Goal: Task Accomplishment & Management: Use online tool/utility

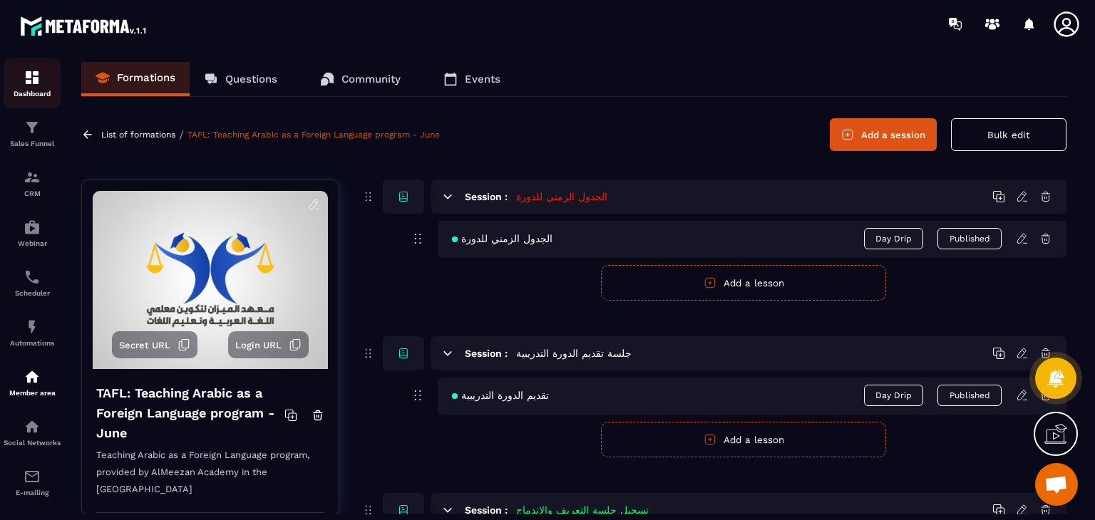
scroll to position [1496, 0]
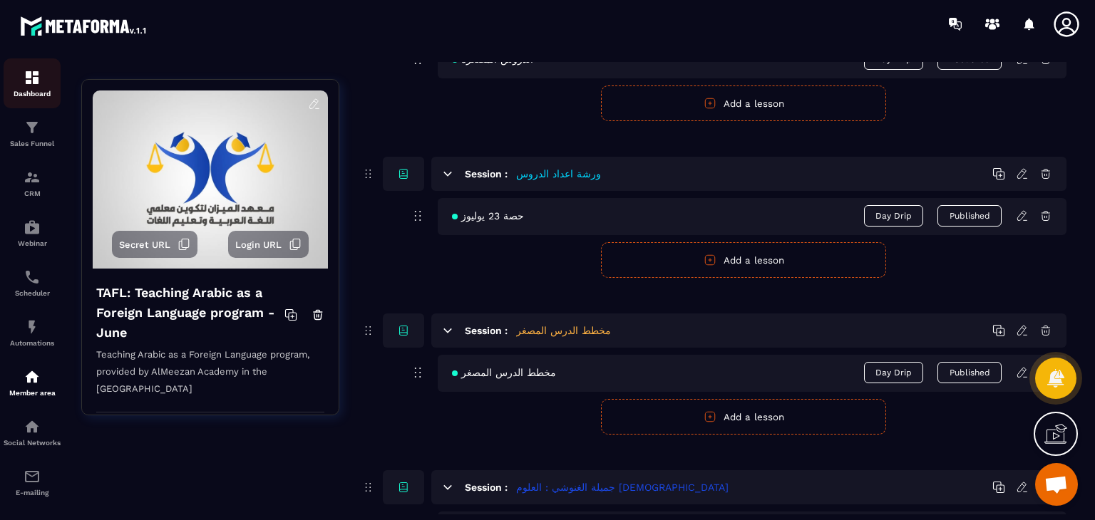
click at [48, 93] on p "Dashboard" at bounding box center [32, 94] width 57 height 8
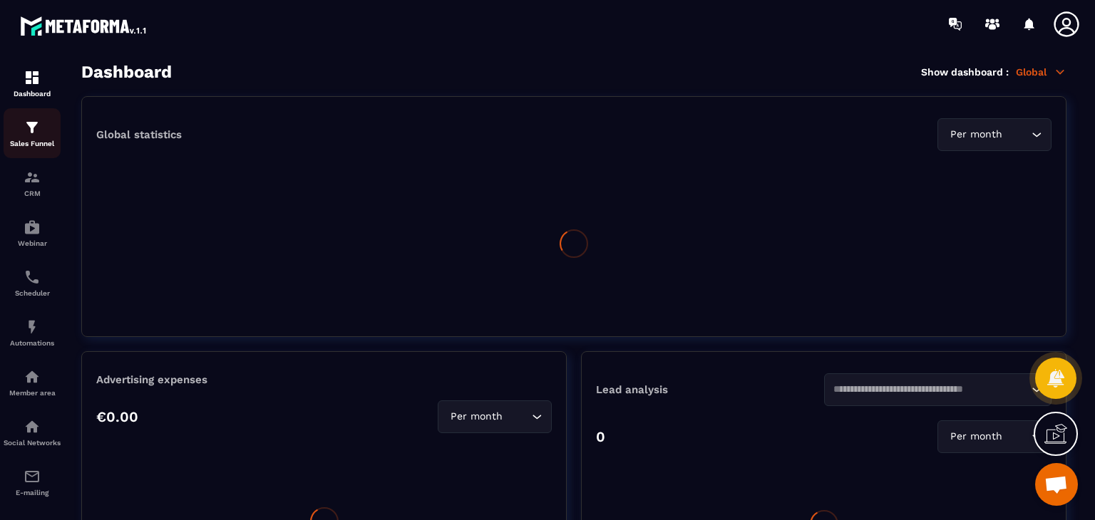
click at [31, 126] on img at bounding box center [32, 127] width 17 height 17
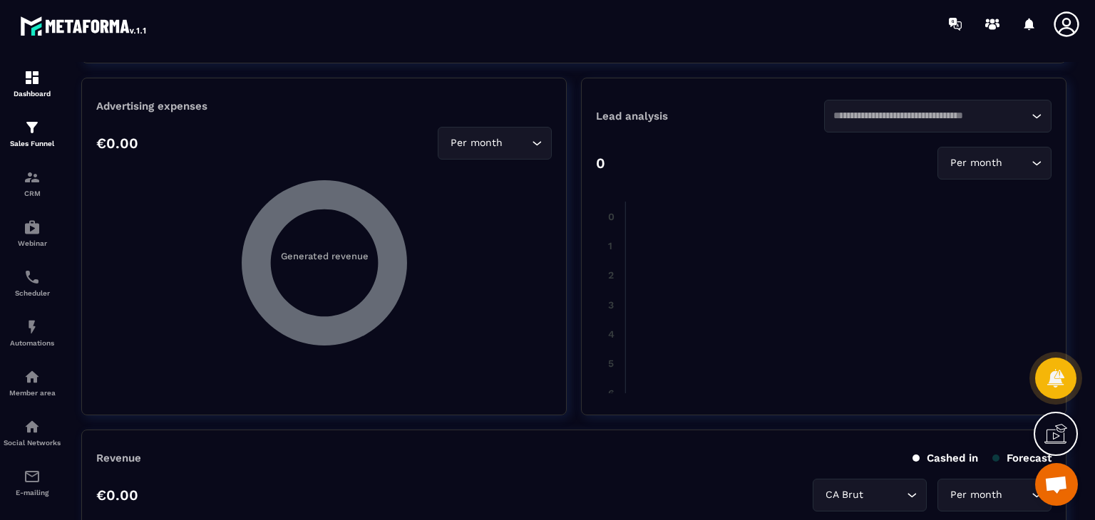
scroll to position [285, 0]
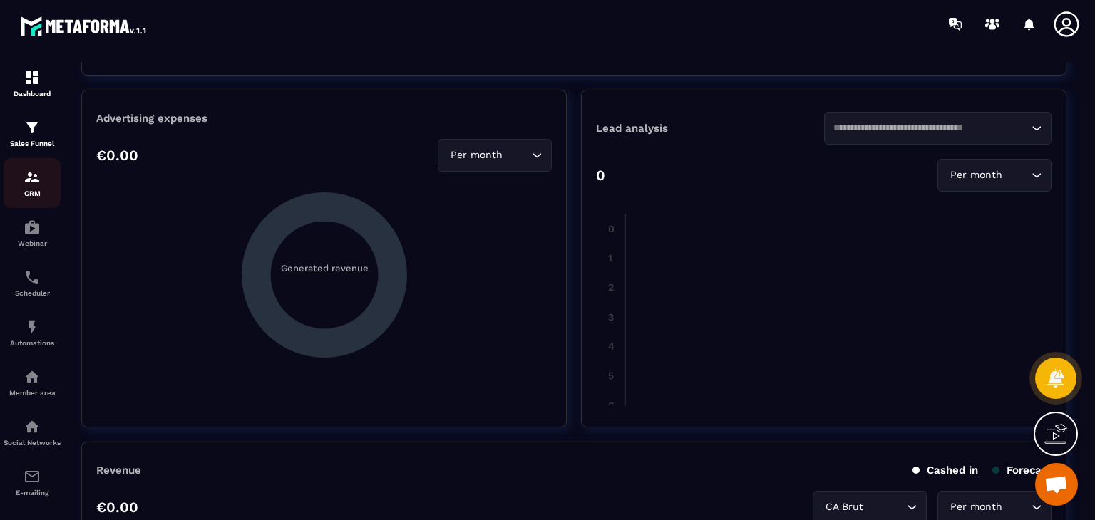
click at [41, 185] on div "CRM" at bounding box center [32, 183] width 57 height 29
click at [49, 397] on p "Member area" at bounding box center [32, 393] width 57 height 8
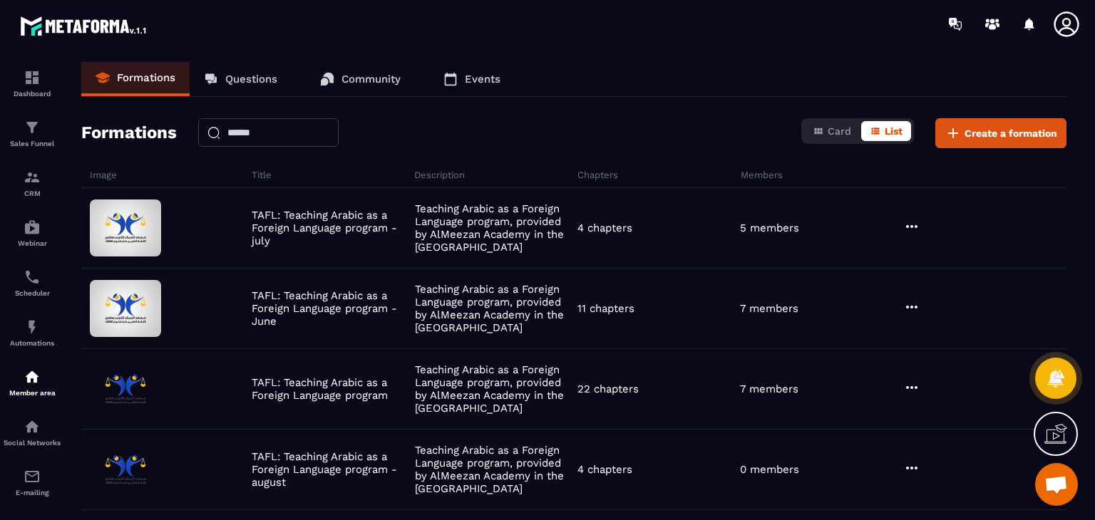
click at [576, 143] on div "Formations Card List Create a formation" at bounding box center [573, 133] width 985 height 30
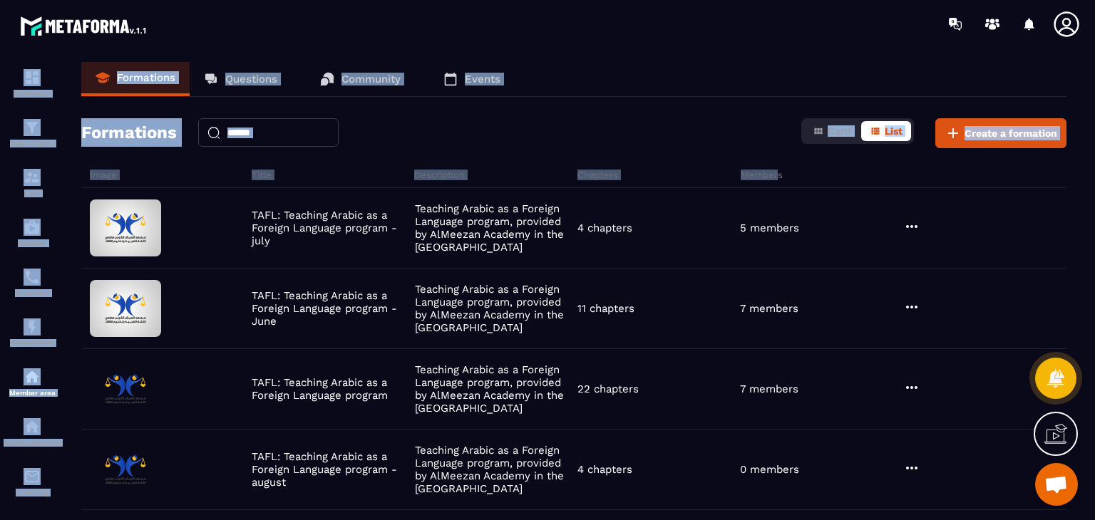
drag, startPoint x: 771, startPoint y: 174, endPoint x: 63, endPoint y: 175, distance: 708.3
click at [63, 175] on section "Dashboard Sales Funnel CRM Webinar Scheduler Automations Member area Social Net…" at bounding box center [547, 288] width 1095 height 481
click at [136, 162] on div "Formations Questions Community Events Formations Card List Create a formation I…" at bounding box center [573, 288] width 1013 height 452
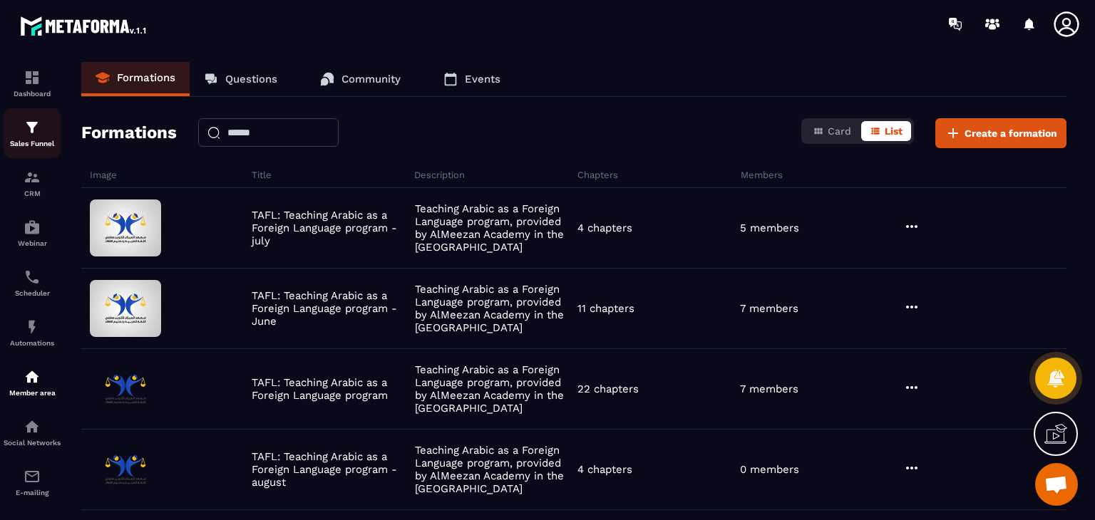
click at [23, 129] on div "Sales Funnel" at bounding box center [32, 133] width 57 height 29
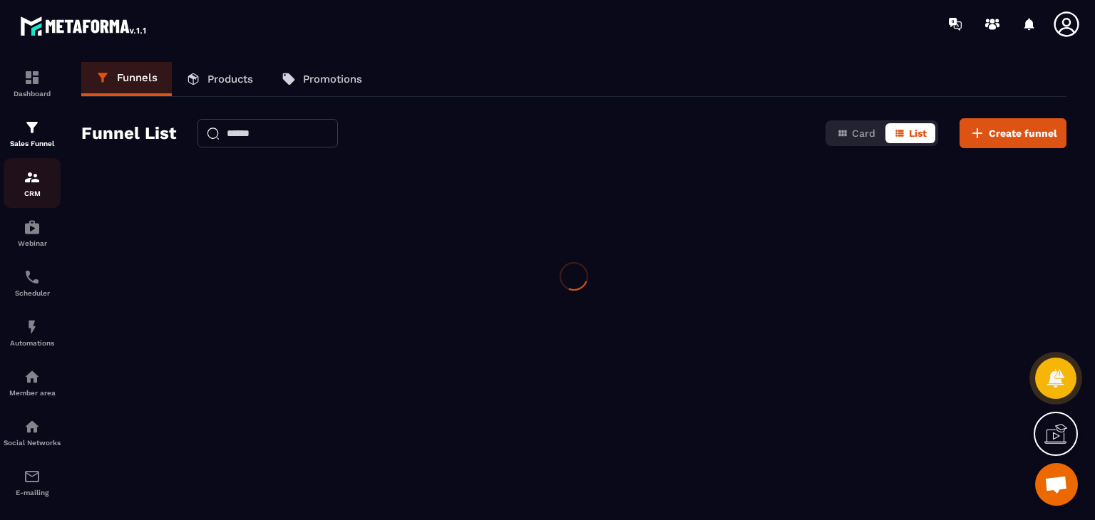
click at [24, 184] on img at bounding box center [32, 177] width 17 height 17
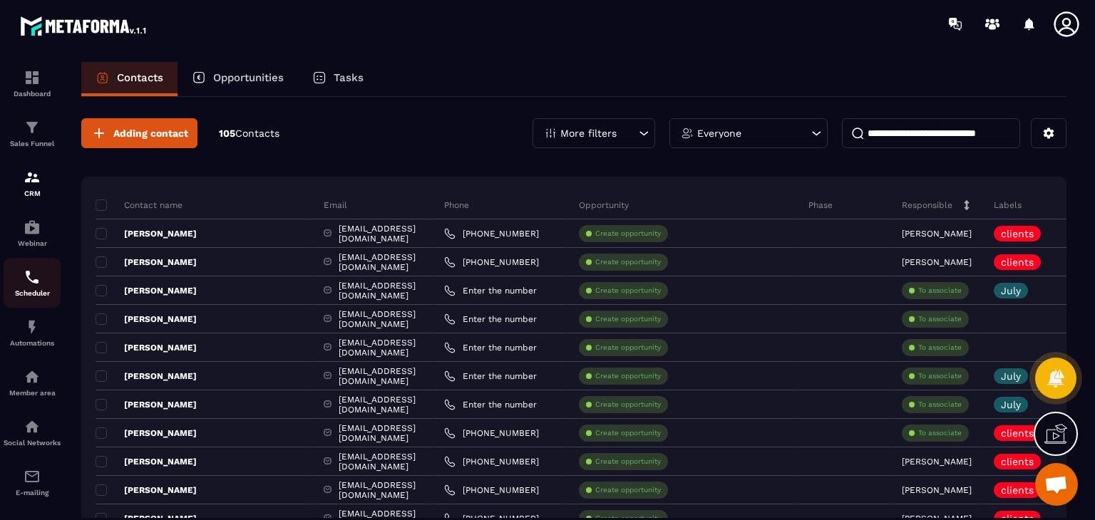
click at [29, 277] on img at bounding box center [32, 277] width 17 height 17
click at [33, 125] on img at bounding box center [32, 127] width 17 height 17
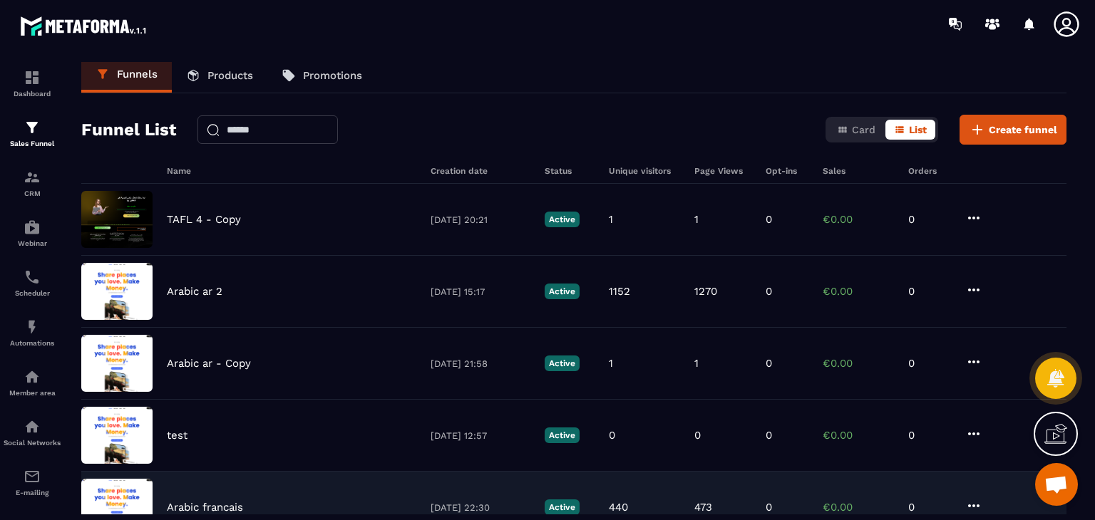
scroll to position [0, 0]
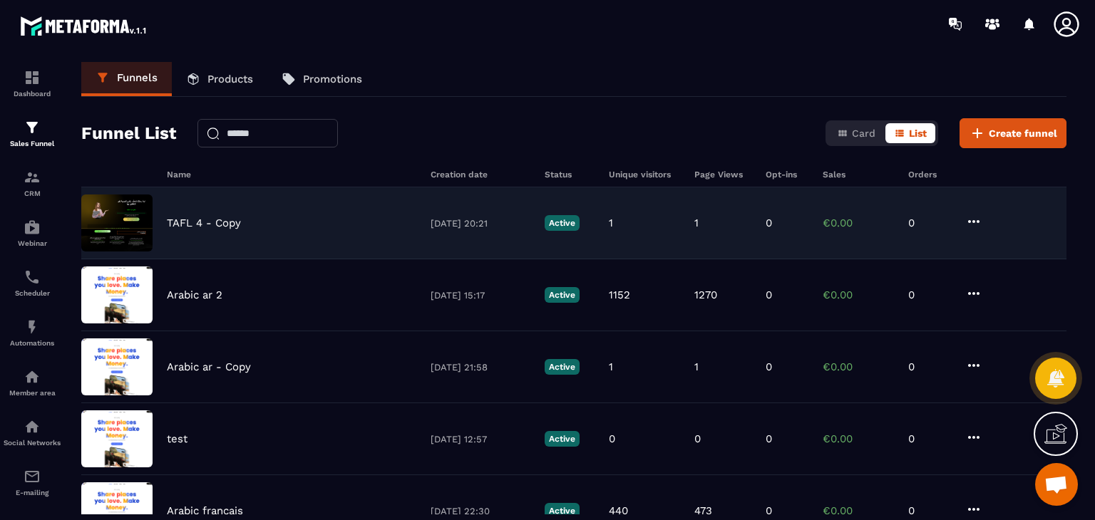
click at [981, 220] on icon at bounding box center [973, 221] width 17 height 17
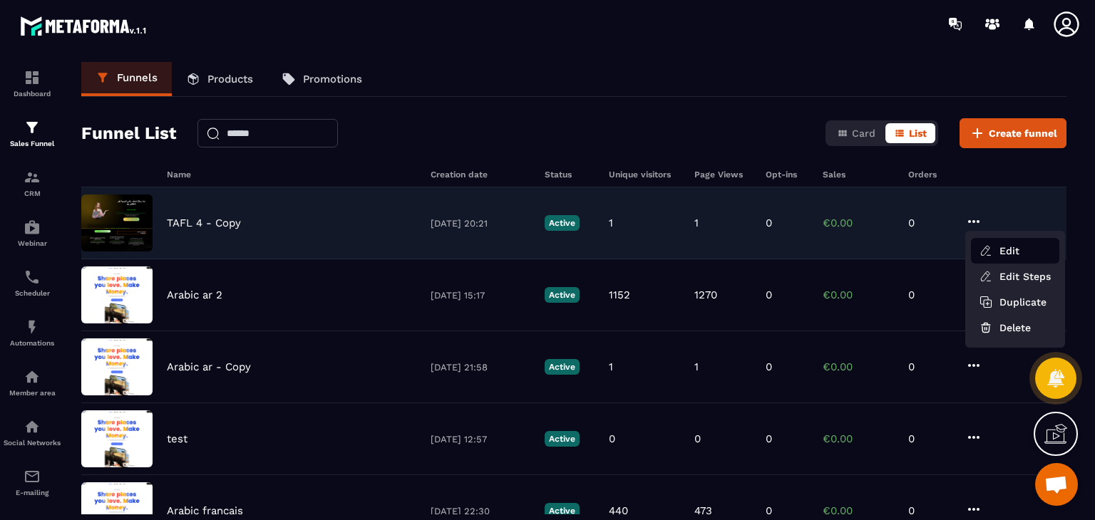
click at [999, 247] on button "Edit" at bounding box center [1015, 251] width 88 height 26
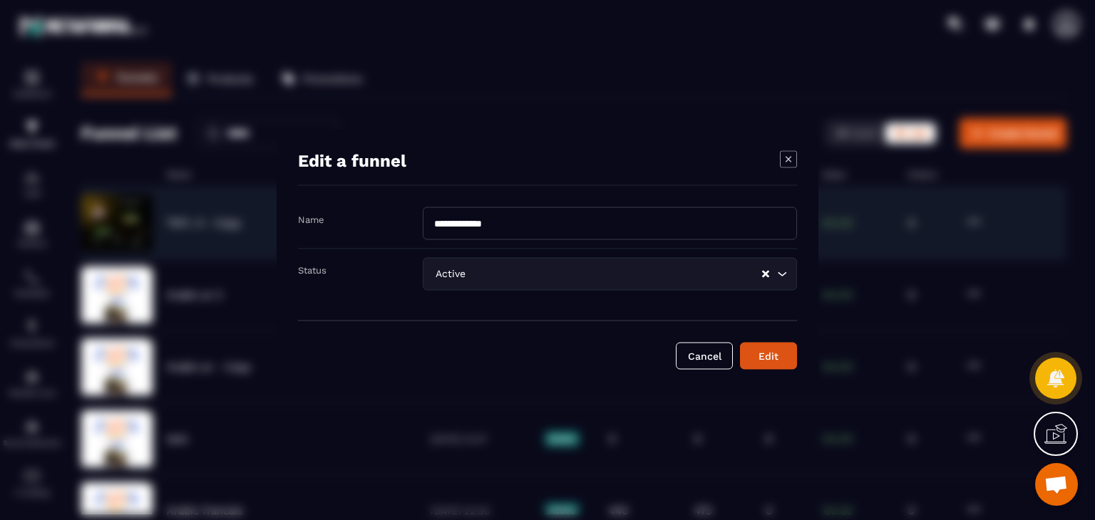
click at [786, 157] on icon "Modal window" at bounding box center [788, 159] width 6 height 6
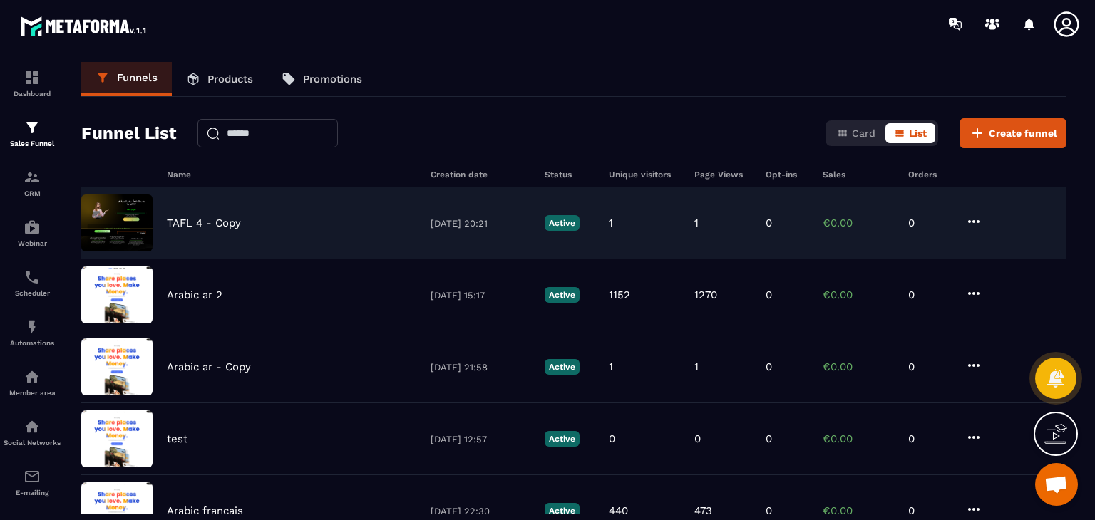
click at [970, 222] on icon at bounding box center [973, 221] width 17 height 17
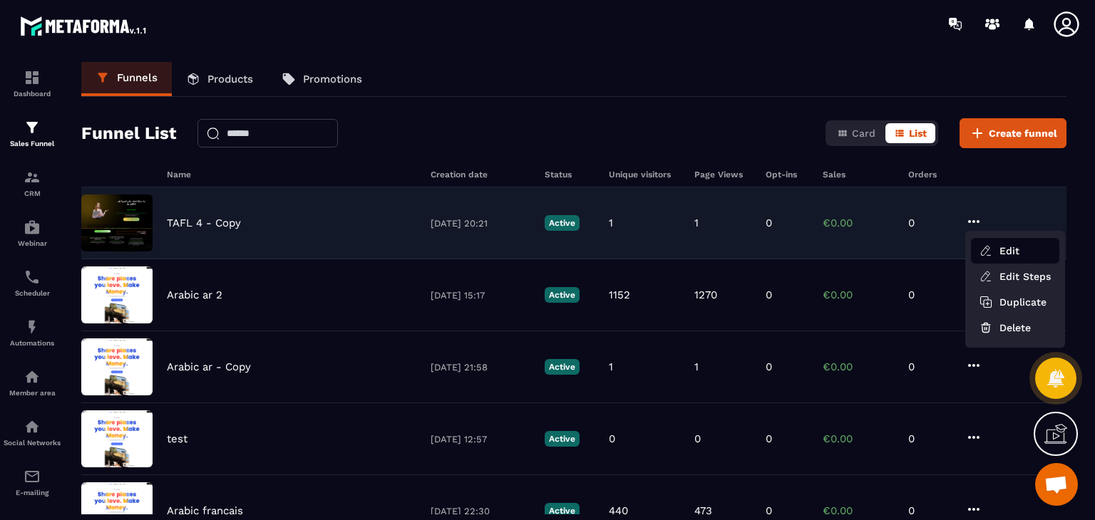
click at [993, 252] on button "Edit" at bounding box center [1015, 251] width 88 height 26
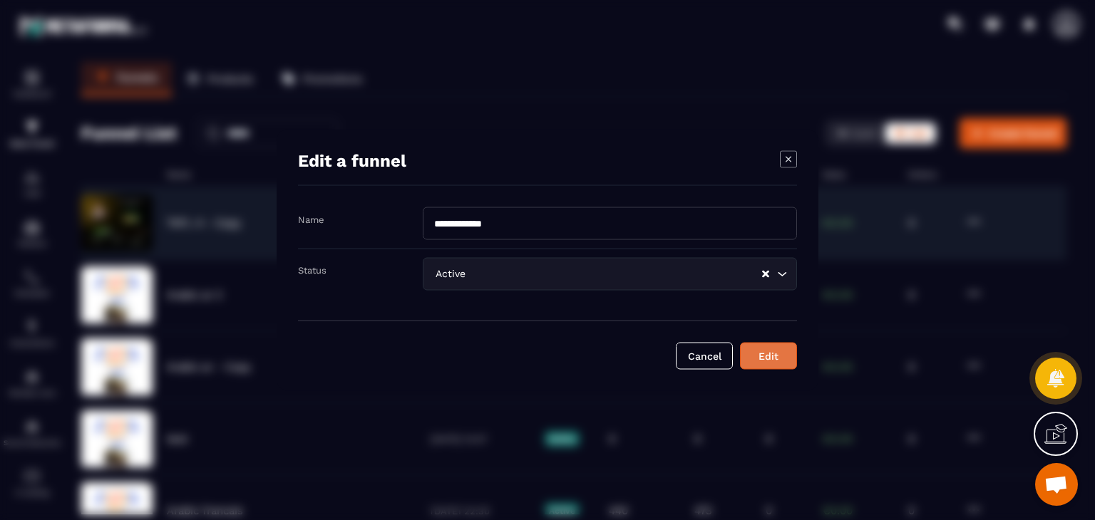
click at [767, 359] on div "Edit" at bounding box center [768, 356] width 38 height 14
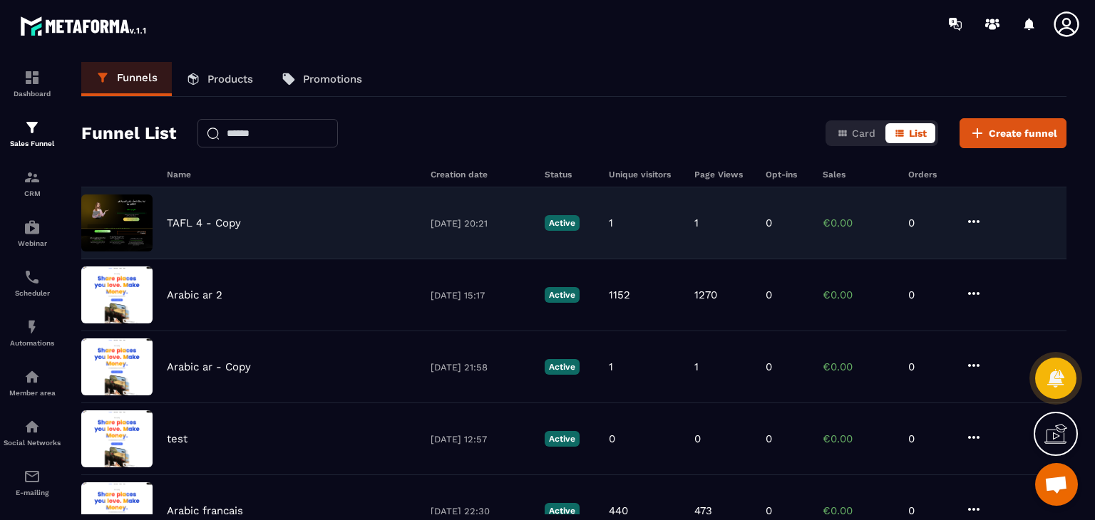
click at [974, 222] on icon at bounding box center [973, 221] width 11 height 3
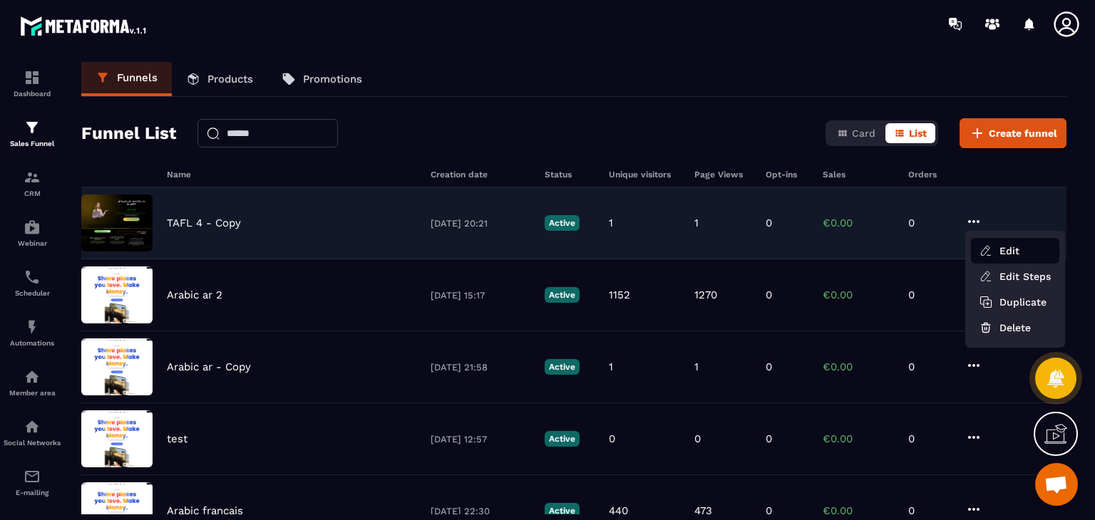
click at [1001, 249] on button "Edit" at bounding box center [1015, 251] width 88 height 26
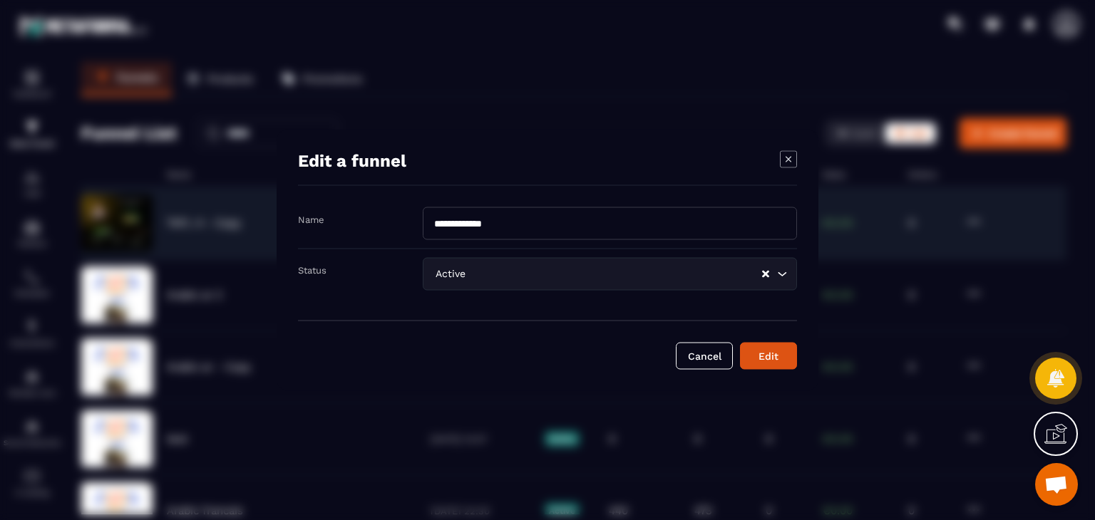
click at [785, 156] on icon "Modal window" at bounding box center [788, 159] width 17 height 17
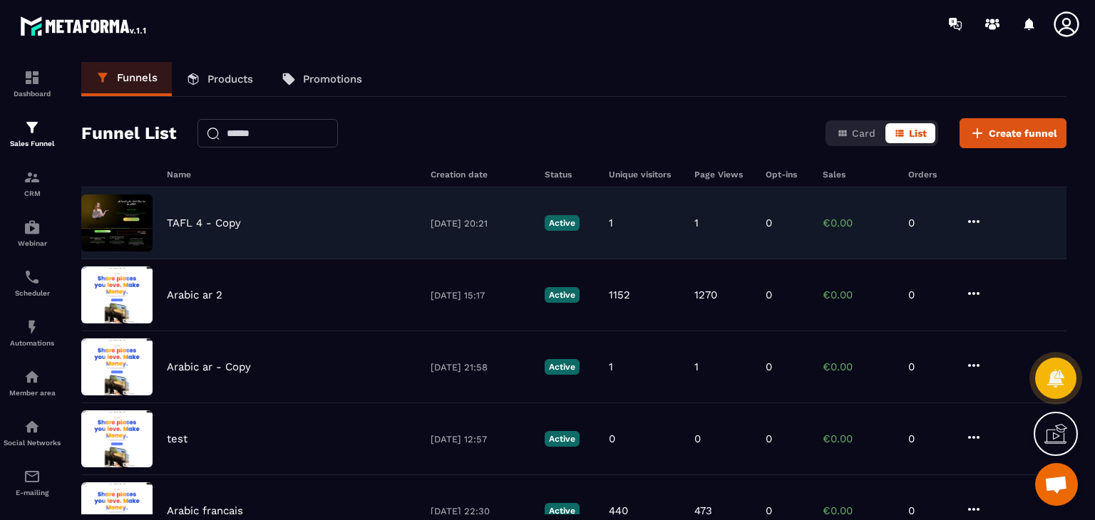
click at [528, 259] on div "TAFL 4 - Copy 10/08/2025 20:21 Active 1 1 0 €0.00 0" at bounding box center [573, 295] width 985 height 72
click at [208, 217] on p "TAFL 4 - Copy" at bounding box center [204, 223] width 74 height 13
click at [770, 259] on div "TAFL 4 - Copy 10/08/2025 20:21 Active 1 1 0 €0.00 0" at bounding box center [573, 295] width 985 height 72
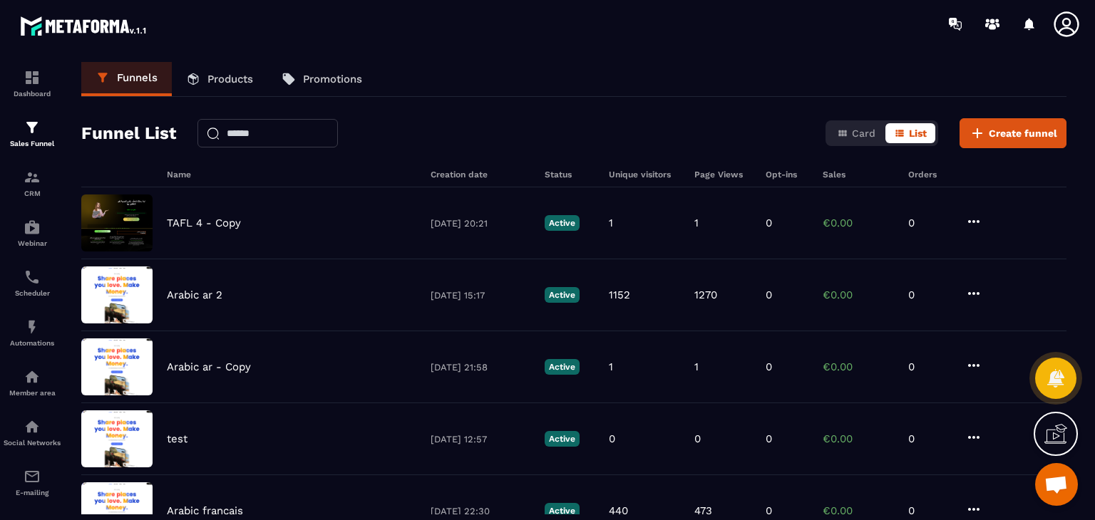
click at [978, 225] on icon at bounding box center [973, 221] width 17 height 17
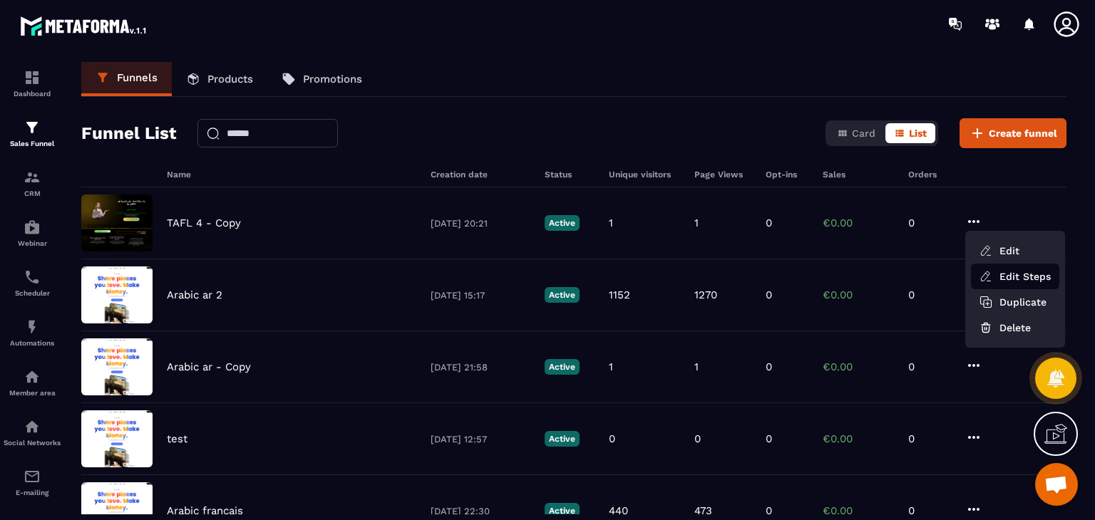
click at [1003, 267] on link "Edit Steps" at bounding box center [1015, 277] width 88 height 26
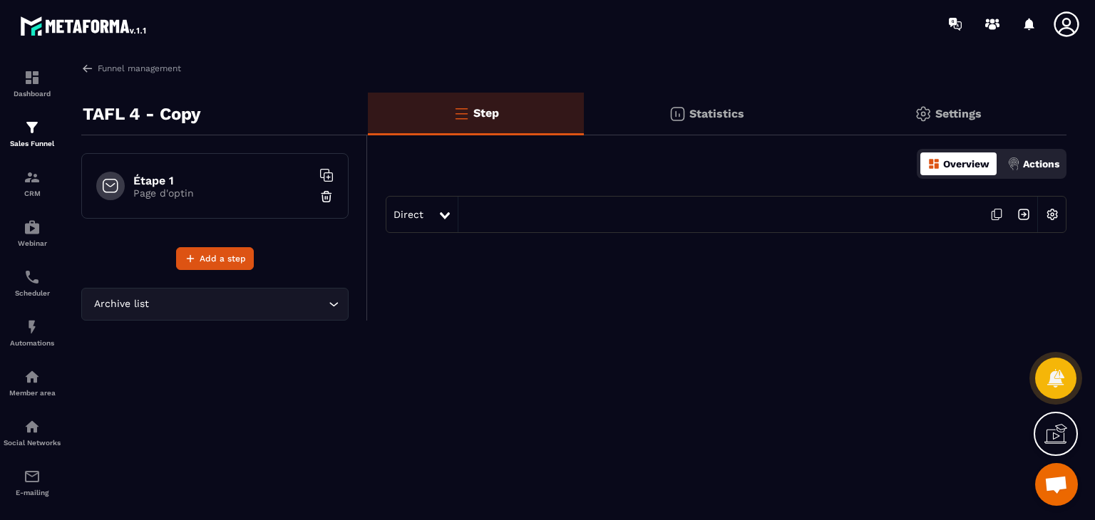
click at [438, 209] on div at bounding box center [446, 215] width 16 height 26
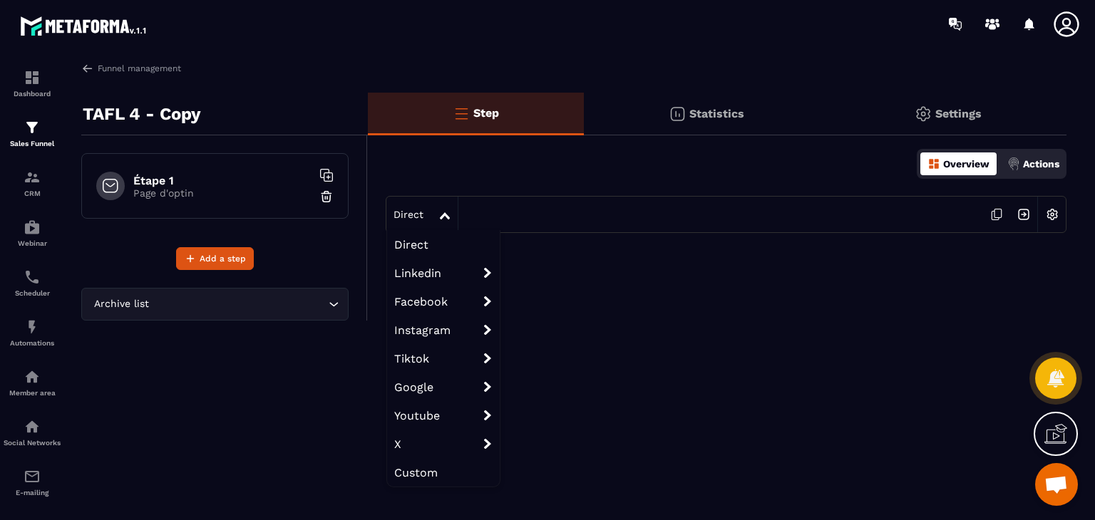
click at [438, 210] on div at bounding box center [446, 215] width 16 height 26
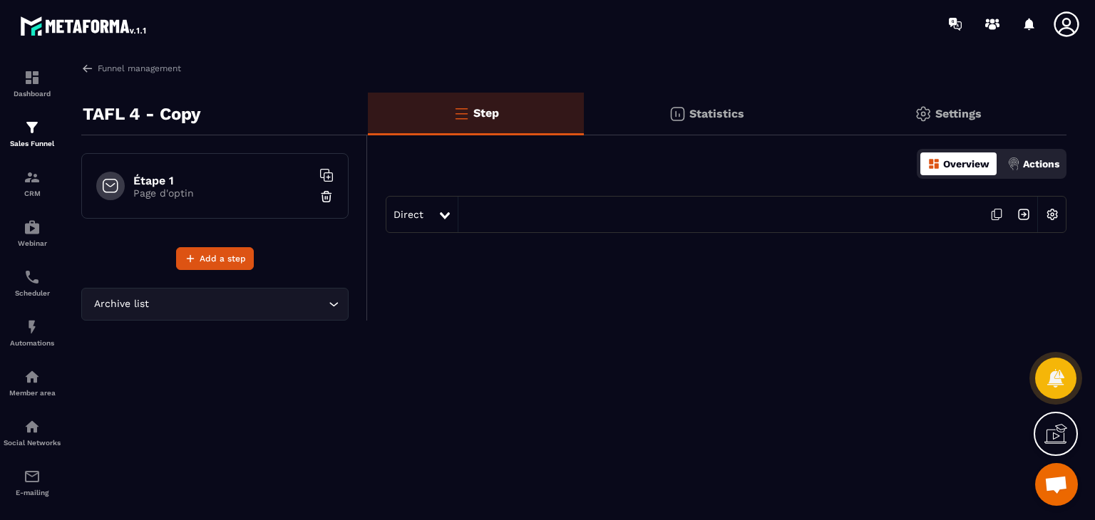
click at [208, 194] on p "Page d'optin" at bounding box center [222, 192] width 178 height 11
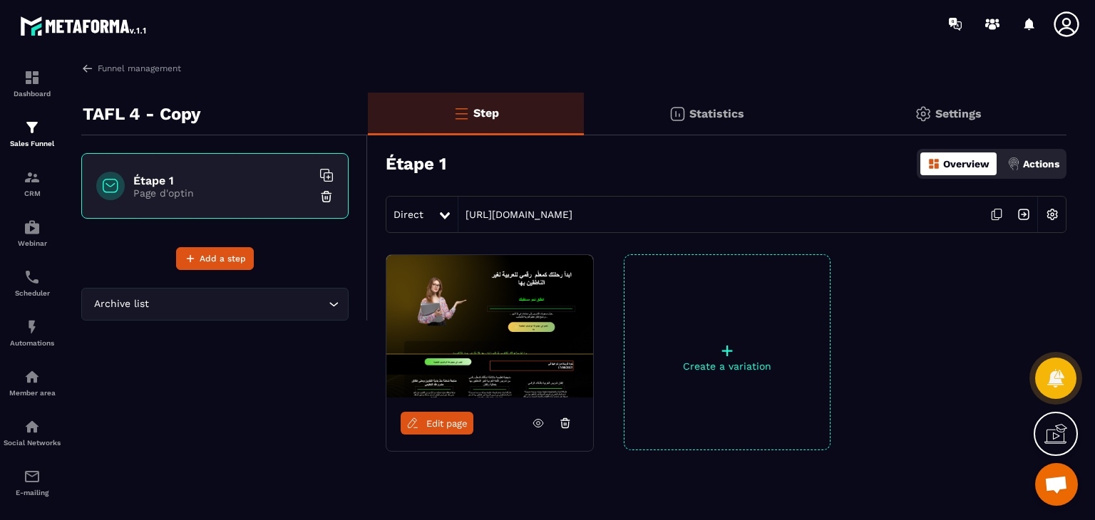
click at [455, 421] on span "Edit page" at bounding box center [446, 423] width 41 height 11
